Goal: Information Seeking & Learning: Learn about a topic

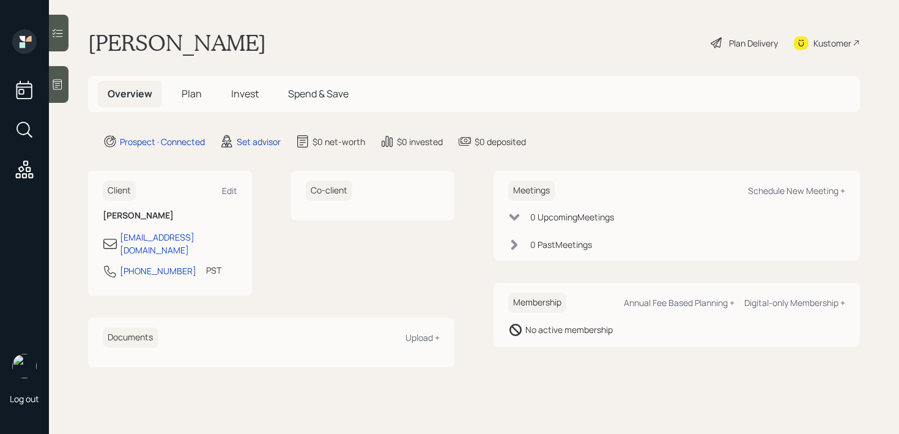
click at [64, 84] on icon at bounding box center [57, 84] width 12 height 12
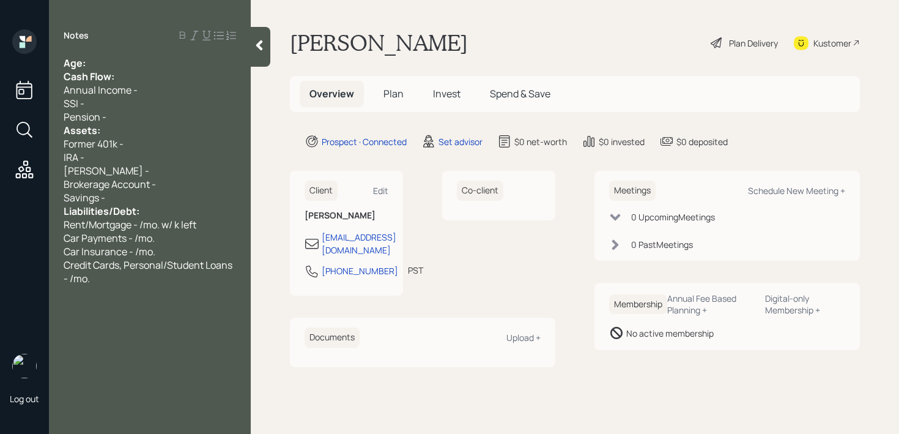
click at [182, 63] on div "Age:" at bounding box center [150, 62] width 173 height 13
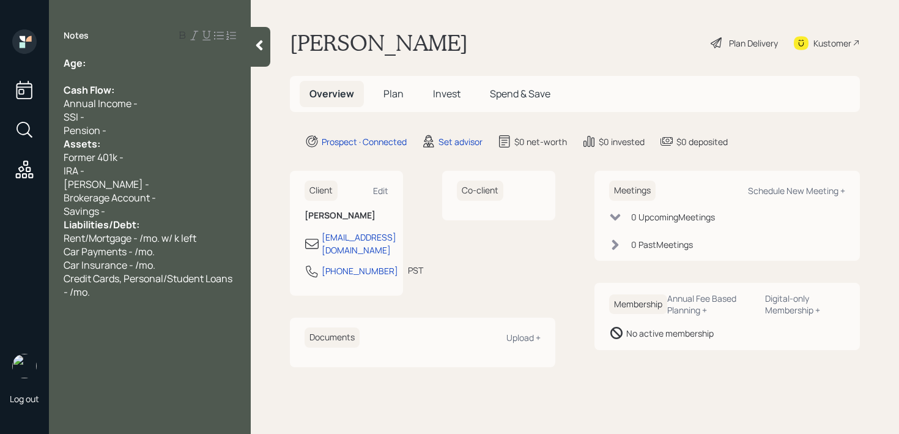
click at [147, 144] on div "Assets:" at bounding box center [150, 143] width 173 height 13
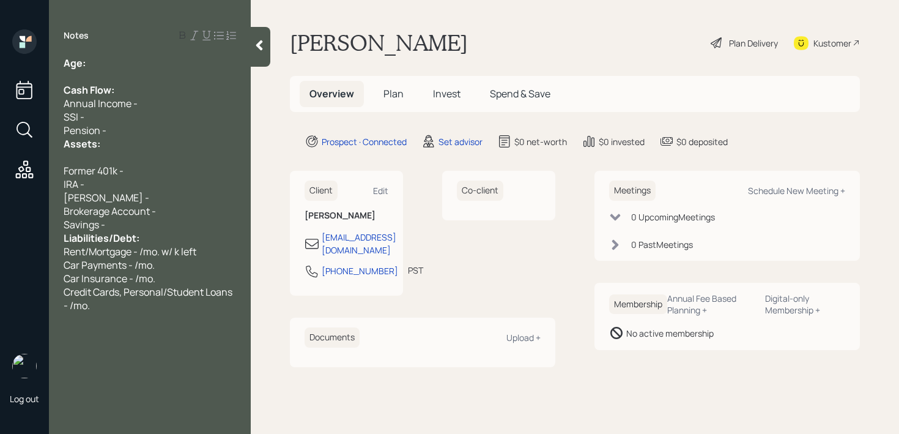
click at [173, 233] on div "Liabilities/Debt:" at bounding box center [150, 237] width 173 height 13
click at [185, 224] on div "Savings -" at bounding box center [150, 224] width 173 height 13
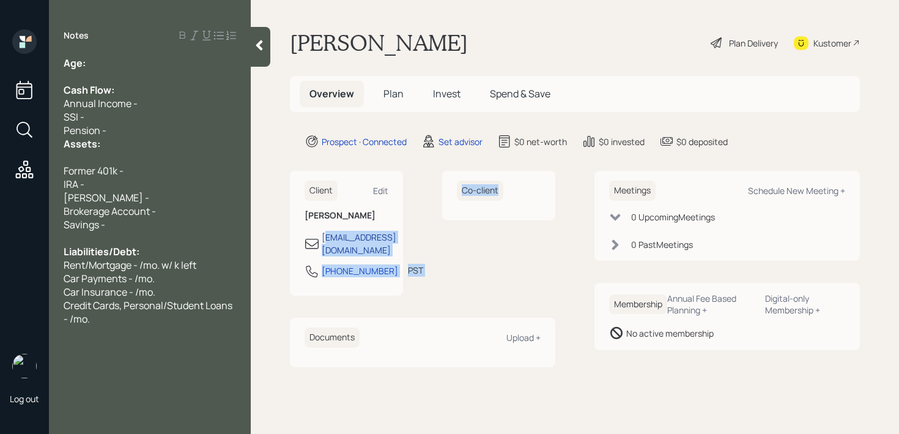
drag, startPoint x: 454, startPoint y: 239, endPoint x: 324, endPoint y: 239, distance: 129.7
click at [324, 239] on div "Client Edit [PERSON_NAME] [EMAIL_ADDRESS][DOMAIN_NAME] [PHONE_NUMBER] PST Curre…" at bounding box center [423, 233] width 266 height 125
click at [473, 247] on div "Co-client" at bounding box center [498, 233] width 113 height 125
drag, startPoint x: 472, startPoint y: 239, endPoint x: 326, endPoint y: 239, distance: 146.8
click at [326, 239] on div "Client Edit [PERSON_NAME] [EMAIL_ADDRESS][DOMAIN_NAME] [PHONE_NUMBER] PST Curre…" at bounding box center [423, 233] width 266 height 125
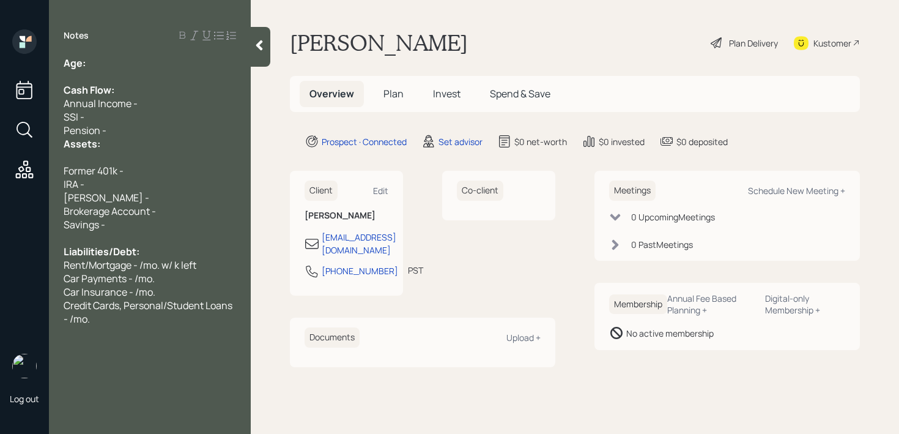
click at [501, 242] on div "Co-client" at bounding box center [498, 233] width 113 height 125
drag, startPoint x: 465, startPoint y: 239, endPoint x: 331, endPoint y: 233, distance: 134.1
click at [331, 233] on div "Client Edit [PERSON_NAME] [EMAIL_ADDRESS][DOMAIN_NAME] [PHONE_NUMBER] PST Curre…" at bounding box center [423, 233] width 266 height 125
click at [471, 245] on div "Co-client" at bounding box center [498, 233] width 113 height 125
click at [824, 42] on div "Kustomer" at bounding box center [833, 43] width 38 height 13
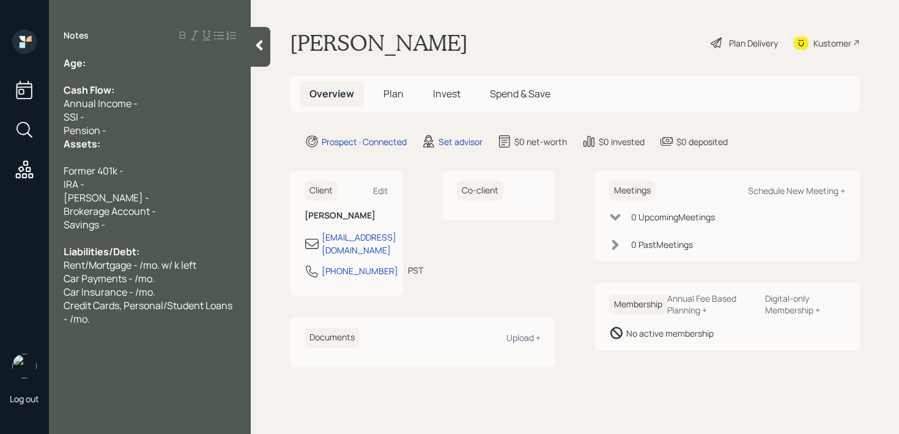
click at [143, 62] on div "Age:" at bounding box center [150, 62] width 173 height 13
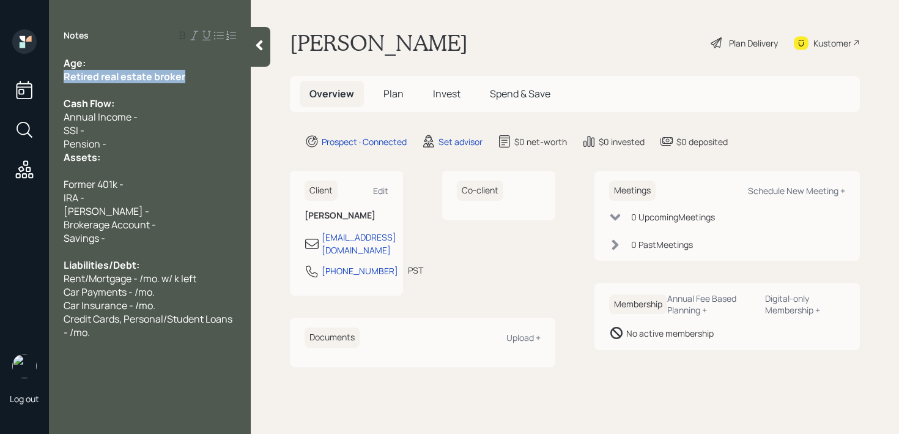
drag, startPoint x: 205, startPoint y: 76, endPoint x: 0, endPoint y: 76, distance: 205.0
click at [0, 76] on div "Log out Notes Age: Retired real estate broker Cash Flow: Annual Income - SSI - …" at bounding box center [449, 217] width 899 height 434
click at [144, 62] on div "Age:" at bounding box center [150, 62] width 173 height 13
drag, startPoint x: 124, startPoint y: 59, endPoint x: 83, endPoint y: 59, distance: 40.4
click at [83, 59] on div "Age: [DEMOGRAPHIC_DATA]" at bounding box center [150, 62] width 173 height 13
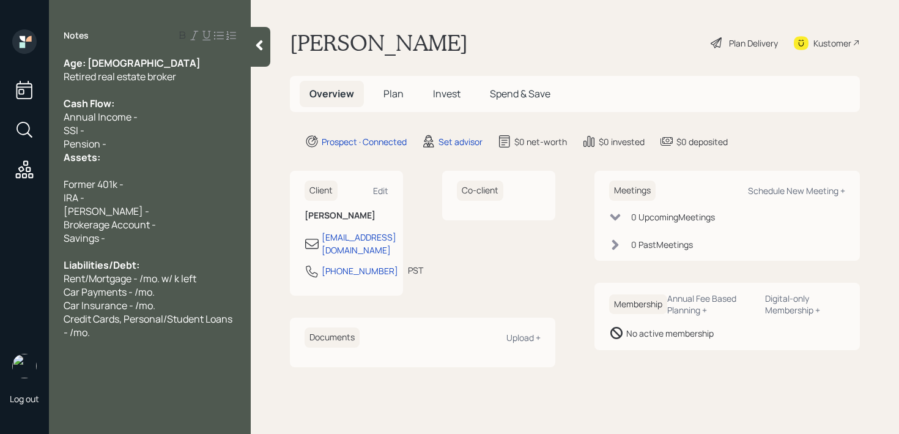
click at [121, 74] on span "Retired real estate broker" at bounding box center [120, 76] width 113 height 13
drag, startPoint x: 122, startPoint y: 64, endPoint x: 86, endPoint y: 64, distance: 36.1
click at [86, 64] on div "Age: [DEMOGRAPHIC_DATA]" at bounding box center [150, 62] width 173 height 13
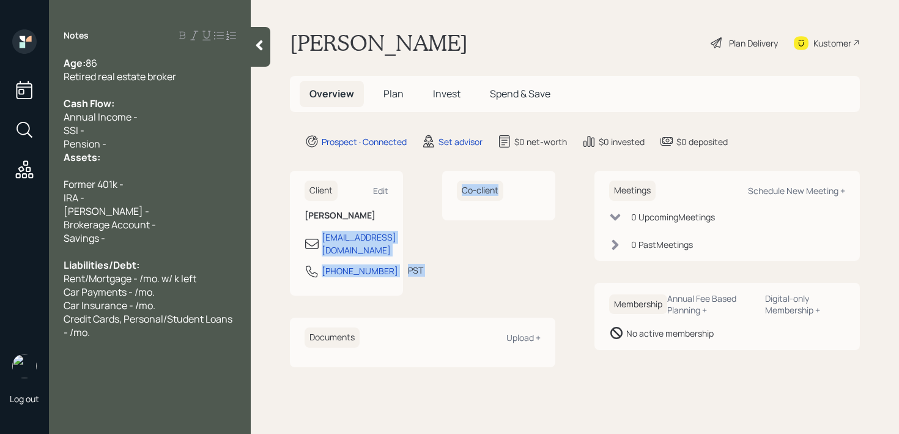
drag, startPoint x: 462, startPoint y: 237, endPoint x: 320, endPoint y: 239, distance: 142.0
click at [320, 239] on div "Client Edit [PERSON_NAME] [EMAIL_ADDRESS][DOMAIN_NAME] [PHONE_NUMBER] PST Curre…" at bounding box center [423, 233] width 266 height 125
click at [510, 231] on div "Co-client" at bounding box center [498, 233] width 113 height 125
drag, startPoint x: 463, startPoint y: 236, endPoint x: 341, endPoint y: 236, distance: 121.1
click at [341, 236] on div "Client Edit [PERSON_NAME] [EMAIL_ADDRESS][DOMAIN_NAME] [PHONE_NUMBER] PST Curre…" at bounding box center [423, 233] width 266 height 125
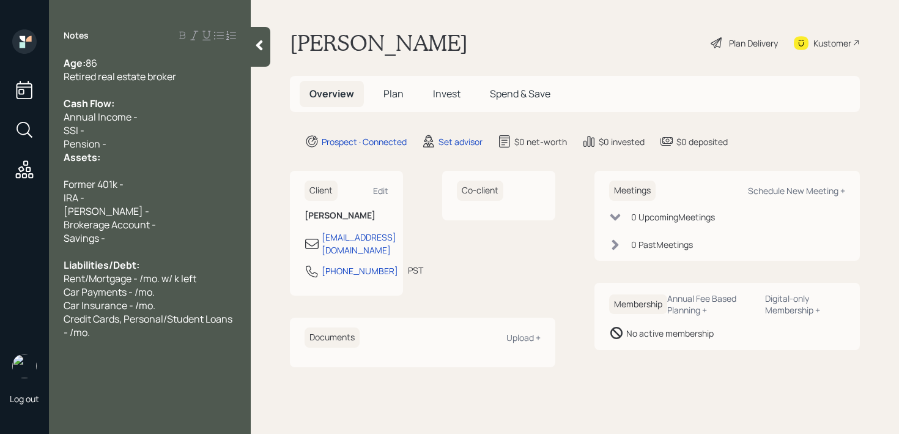
click at [477, 239] on div "Co-client" at bounding box center [498, 233] width 113 height 125
click at [146, 194] on div "IRA -" at bounding box center [150, 197] width 173 height 13
click at [144, 242] on div "Savings -" at bounding box center [150, 237] width 173 height 13
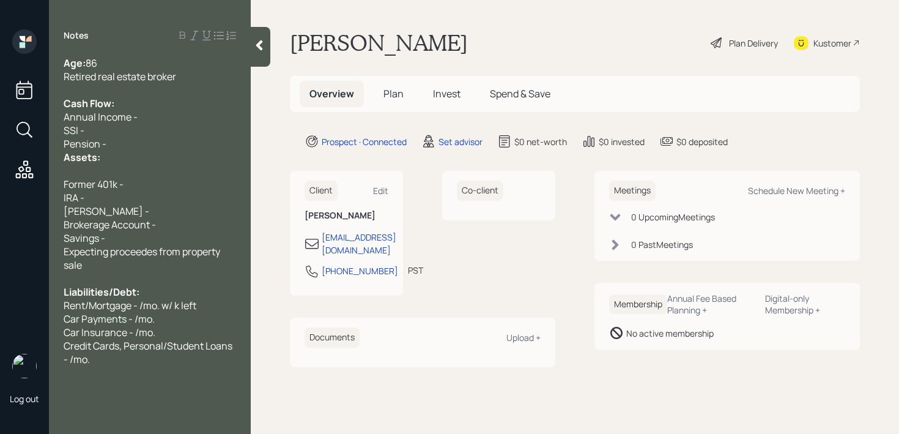
click at [159, 250] on span "Expecting proceedes from property sale" at bounding box center [143, 258] width 158 height 27
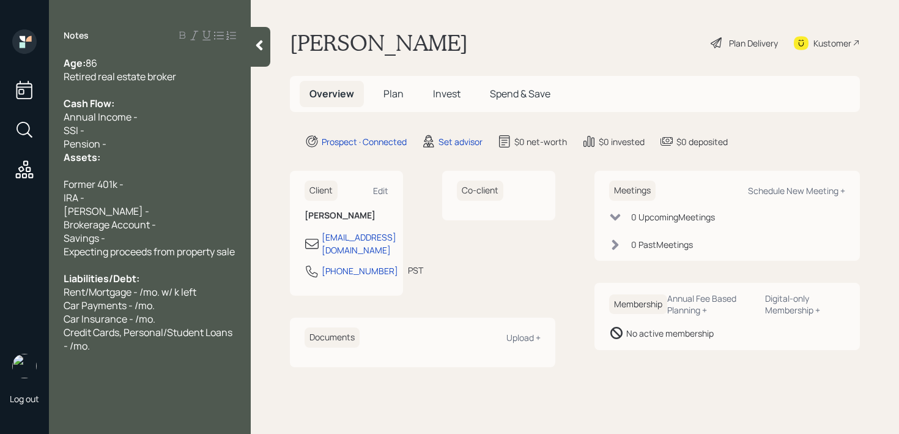
click at [193, 258] on div "Expecting proceeds from property sale" at bounding box center [150, 251] width 173 height 13
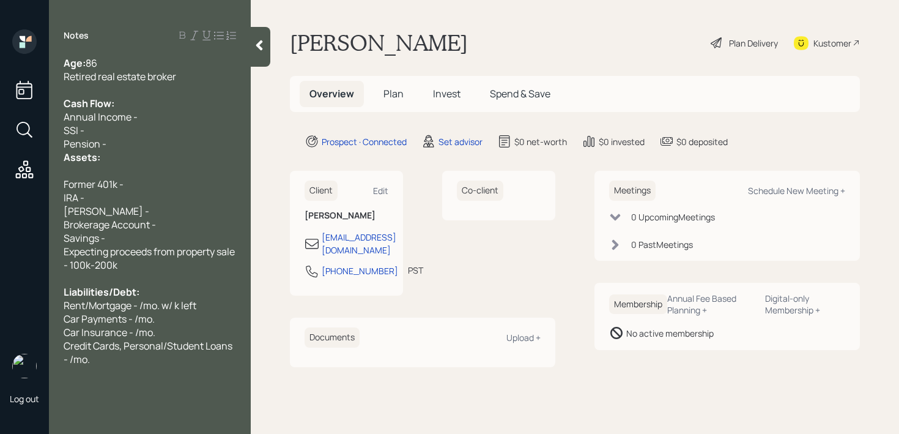
click at [233, 261] on div "Expecting proceeds from property sale - 100k-200k" at bounding box center [150, 258] width 173 height 27
click at [176, 280] on div at bounding box center [150, 278] width 173 height 13
click at [168, 307] on span "Rent/Mortgage - /mo. w/ k left" at bounding box center [130, 305] width 133 height 13
click at [168, 334] on div "Car Insurance - /mo." at bounding box center [150, 332] width 173 height 13
click at [173, 274] on div at bounding box center [150, 278] width 173 height 13
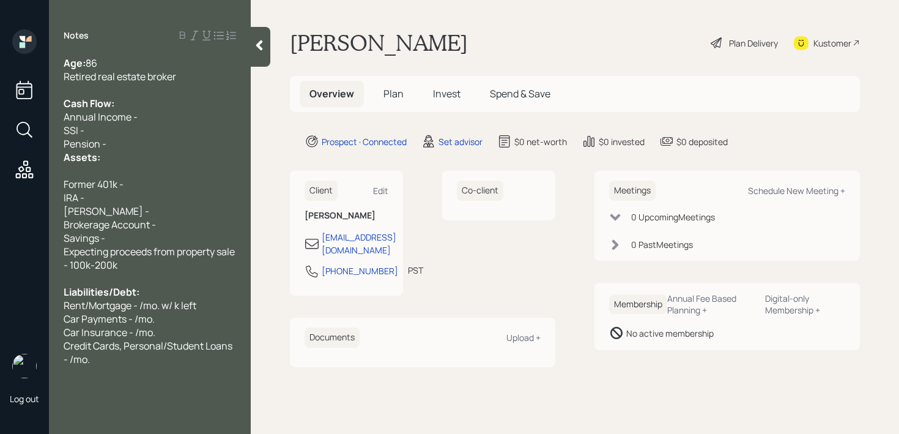
click at [174, 235] on div "Savings -" at bounding box center [150, 237] width 173 height 13
click at [188, 177] on div "Age: [DEMOGRAPHIC_DATA] Retired real estate broker Cash Flow: Annual Income - S…" at bounding box center [150, 211] width 173 height 310
click at [188, 138] on div "Pension -" at bounding box center [150, 143] width 173 height 13
click at [188, 126] on div "SSI -" at bounding box center [150, 130] width 173 height 13
click at [190, 122] on div "Annual Income -" at bounding box center [150, 116] width 173 height 13
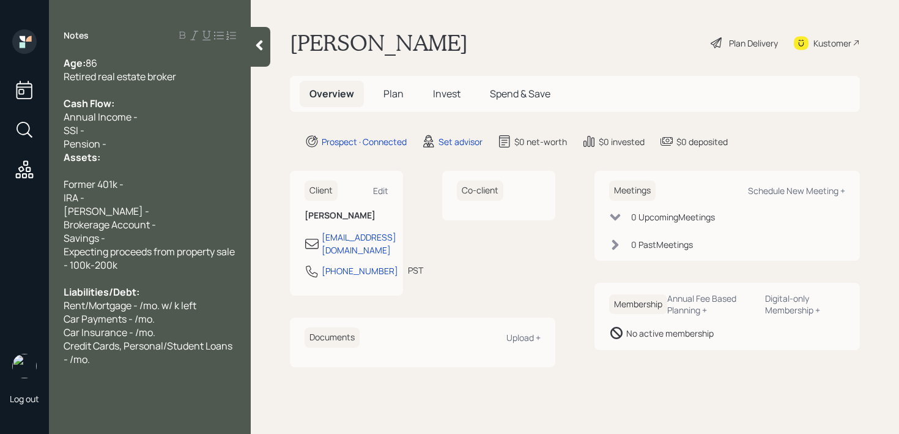
drag, startPoint x: 183, startPoint y: 157, endPoint x: 183, endPoint y: 176, distance: 18.4
click at [183, 157] on div "Assets:" at bounding box center [150, 157] width 173 height 13
click at [183, 177] on div "Former 401k -" at bounding box center [150, 183] width 173 height 13
click at [183, 151] on div "Assets:" at bounding box center [150, 157] width 173 height 13
click at [183, 138] on div "Pension -" at bounding box center [150, 143] width 173 height 13
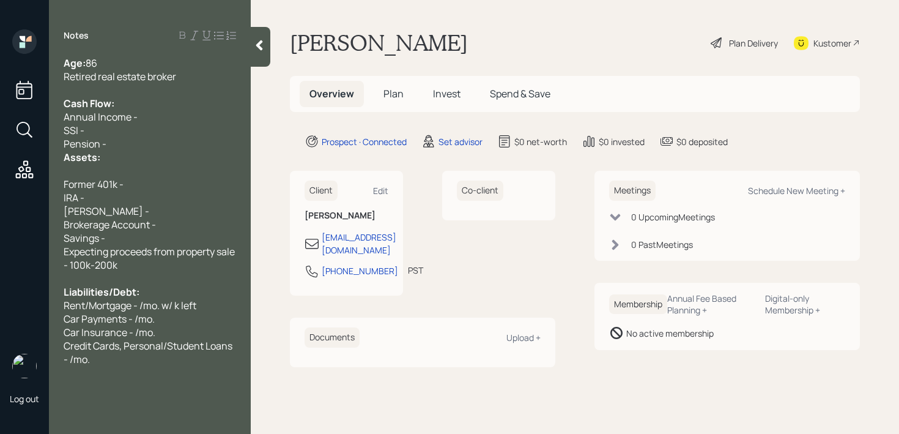
click at [184, 77] on div "Retired real estate broker" at bounding box center [150, 76] width 173 height 13
click at [120, 352] on div "Credit Cards, Personal/Student Loans - /mo." at bounding box center [150, 352] width 173 height 27
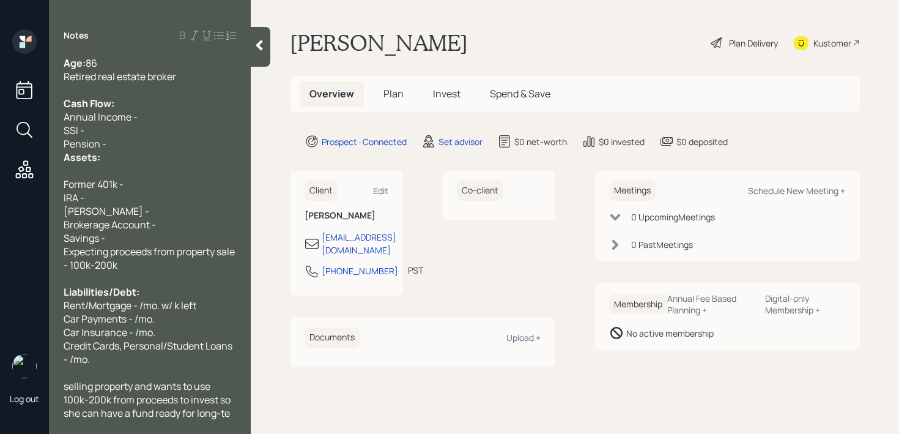
scroll to position [13, 0]
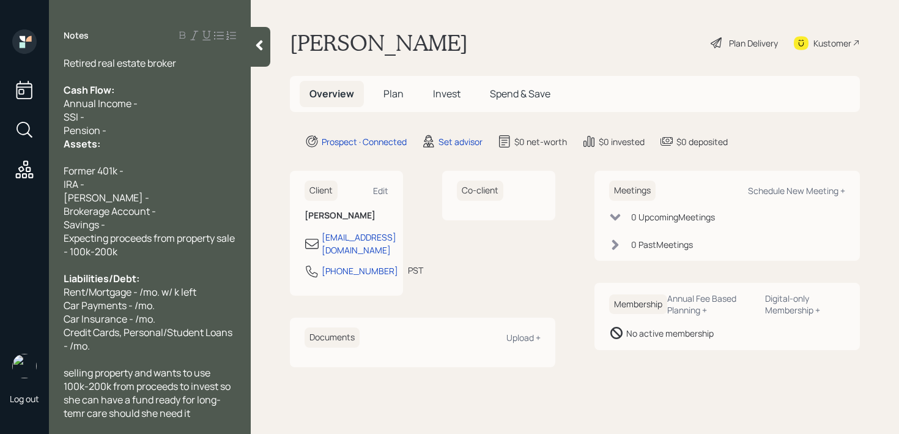
click at [83, 407] on span "selling property and wants to use 100k-200k from proceeds to invest so she can …" at bounding box center [148, 393] width 169 height 54
click at [271, 46] on main "[PERSON_NAME] Plan Delivery Kustomer Overview Plan Invest Spend & Save Prospect…" at bounding box center [575, 217] width 649 height 434
click at [267, 47] on div at bounding box center [261, 47] width 20 height 40
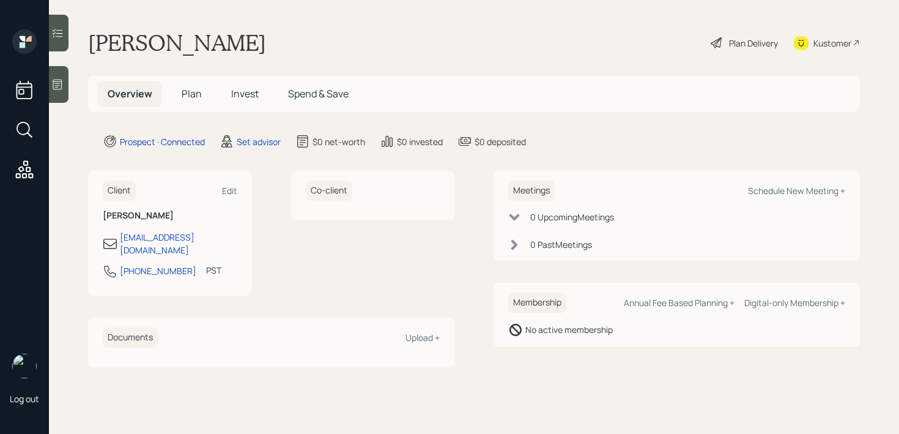
click at [375, 32] on div "[PERSON_NAME] Plan Delivery Kustomer" at bounding box center [474, 42] width 772 height 27
